Goal: Download file/media

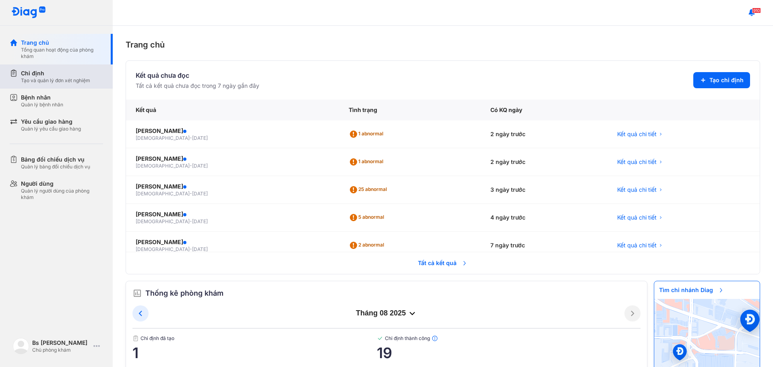
click at [74, 86] on div "Chỉ định Tạo và quản lý đơn xét nghiệm" at bounding box center [61, 76] width 103 height 24
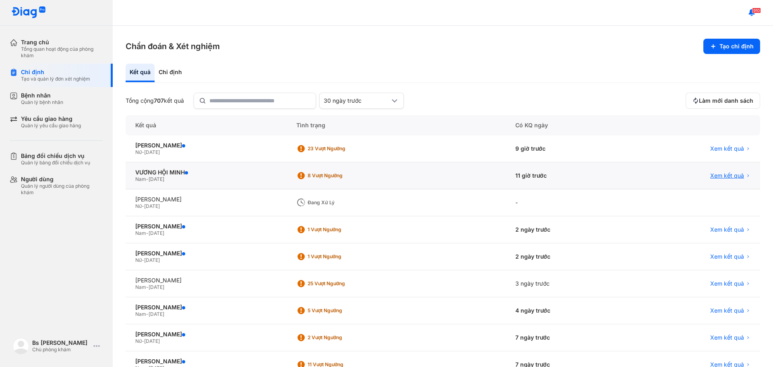
click at [725, 179] on span "Xem kết quả" at bounding box center [727, 175] width 34 height 7
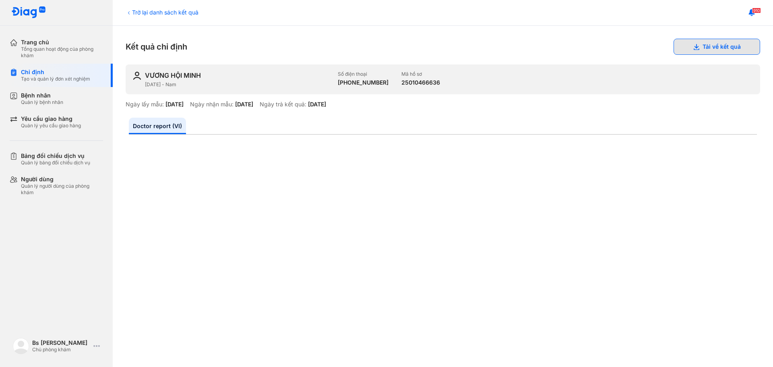
click at [693, 45] on icon at bounding box center [696, 46] width 6 height 6
